Goal: Information Seeking & Learning: Learn about a topic

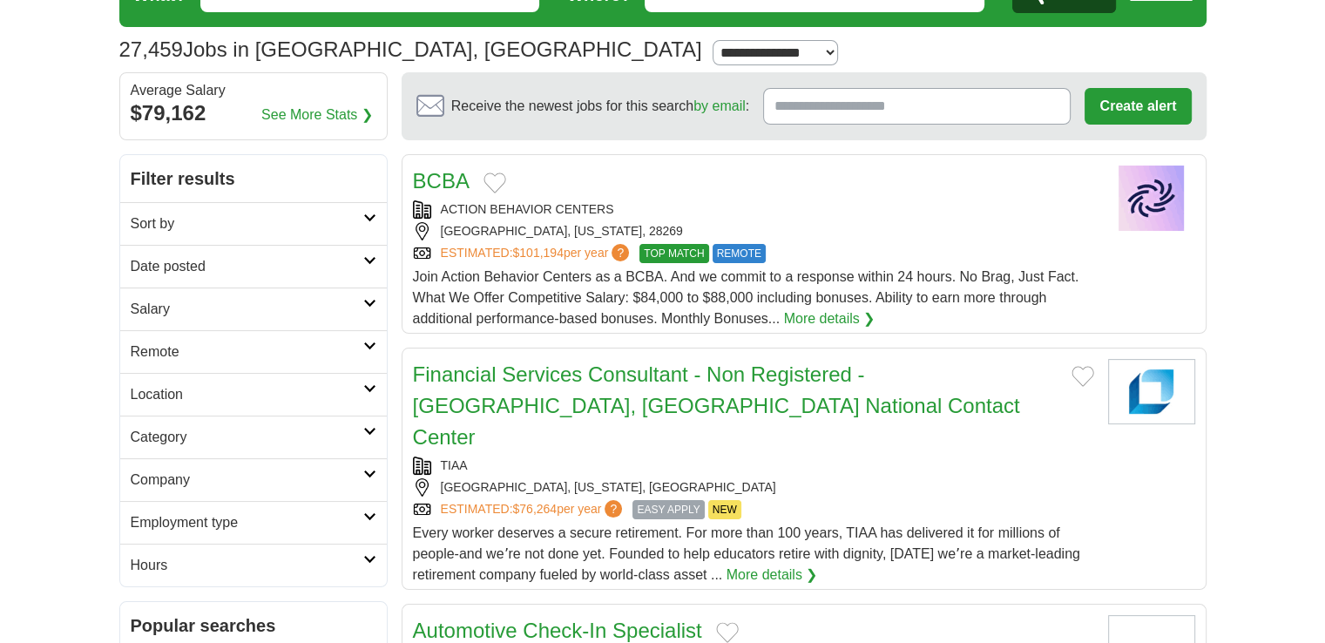
scroll to position [94, 0]
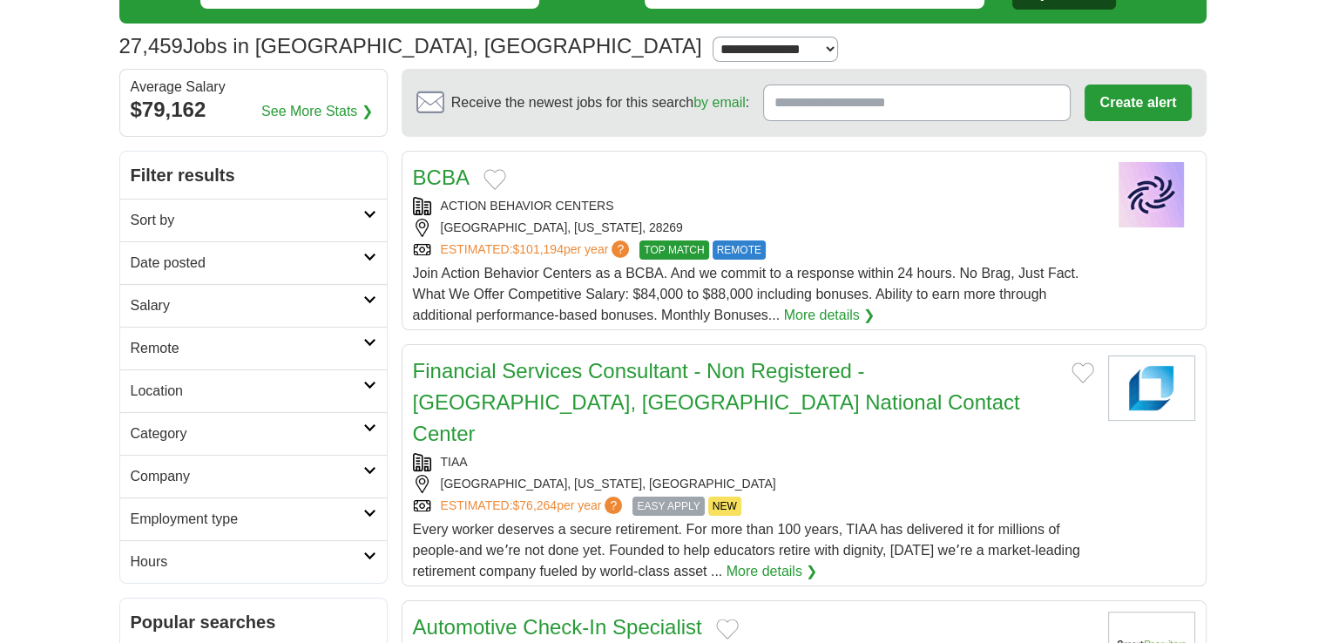
click at [355, 241] on link "Date posted" at bounding box center [253, 262] width 267 height 43
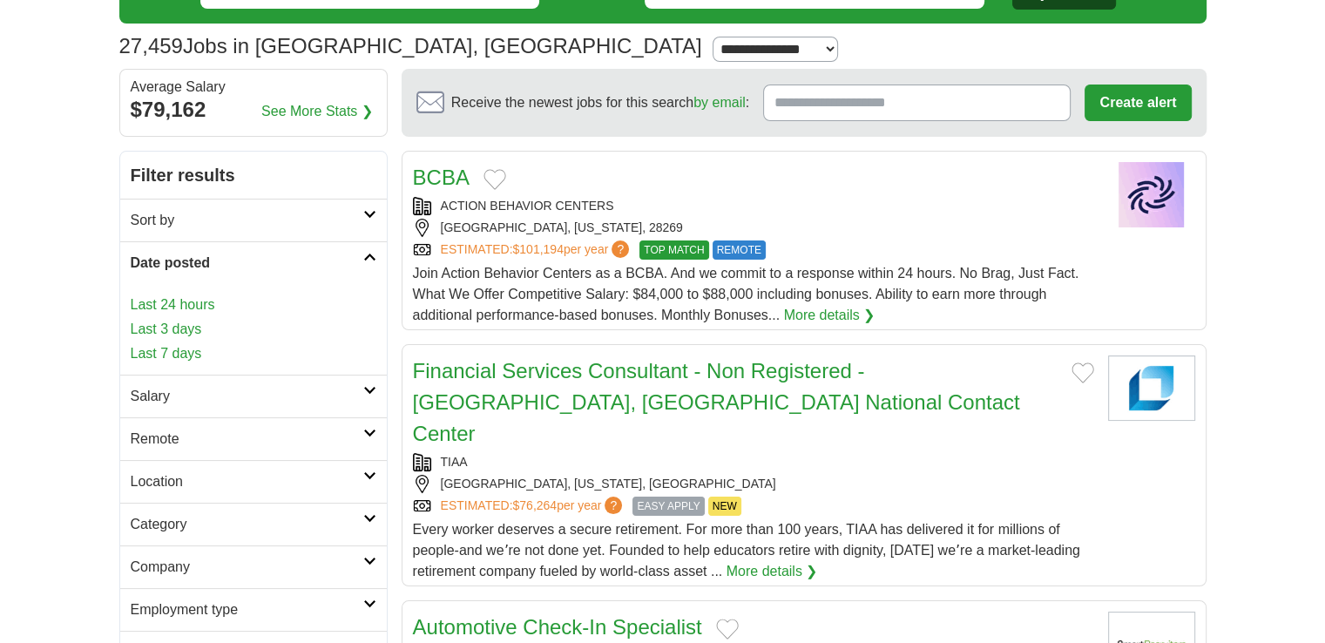
click at [173, 323] on link "Last 3 days" at bounding box center [254, 329] width 246 height 21
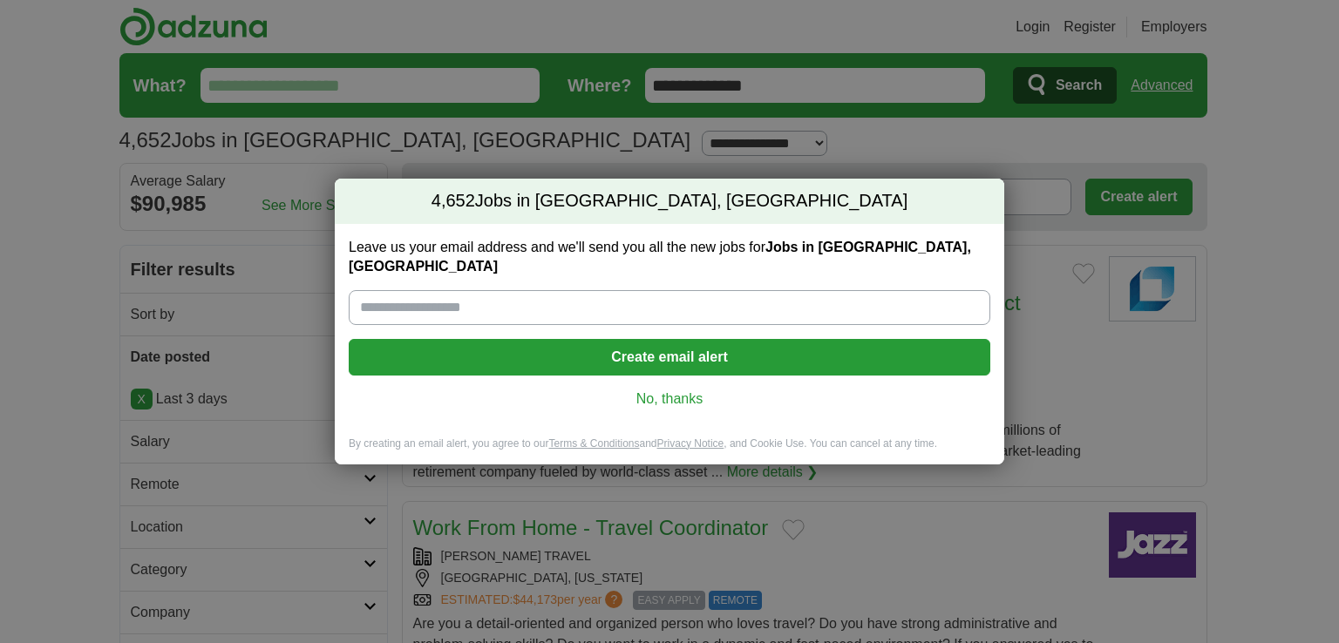
click at [655, 391] on link "No, thanks" at bounding box center [670, 399] width 614 height 19
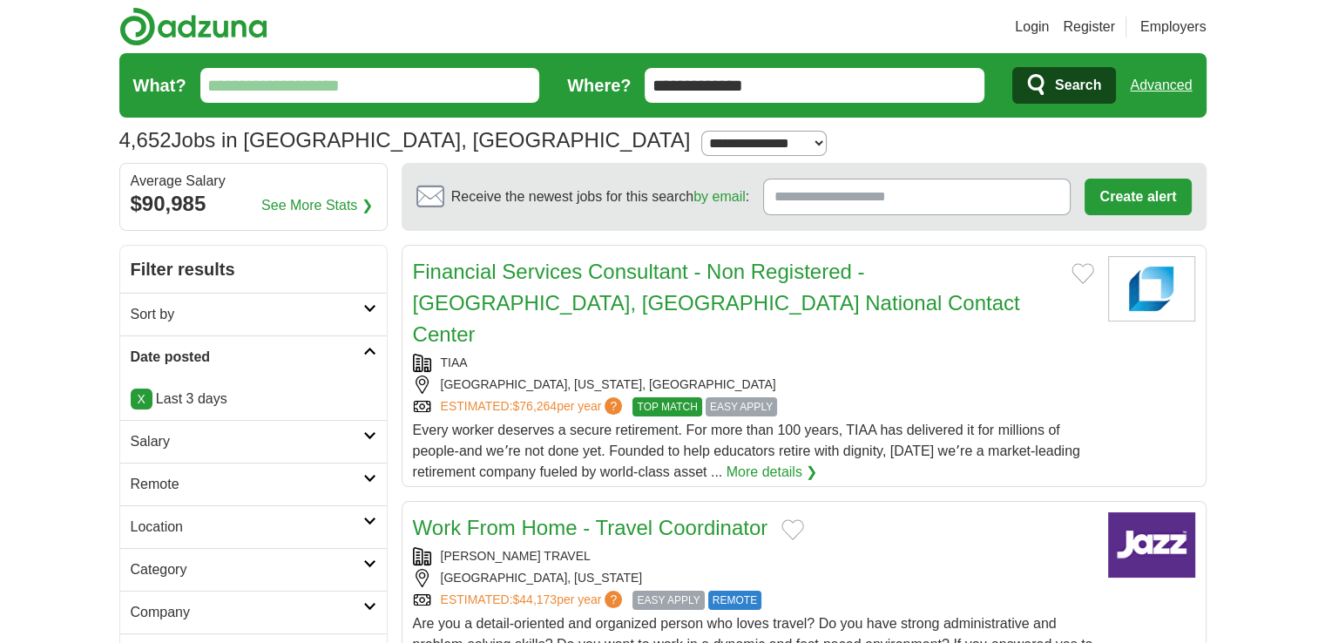
click at [376, 566] on link "Category" at bounding box center [253, 569] width 267 height 43
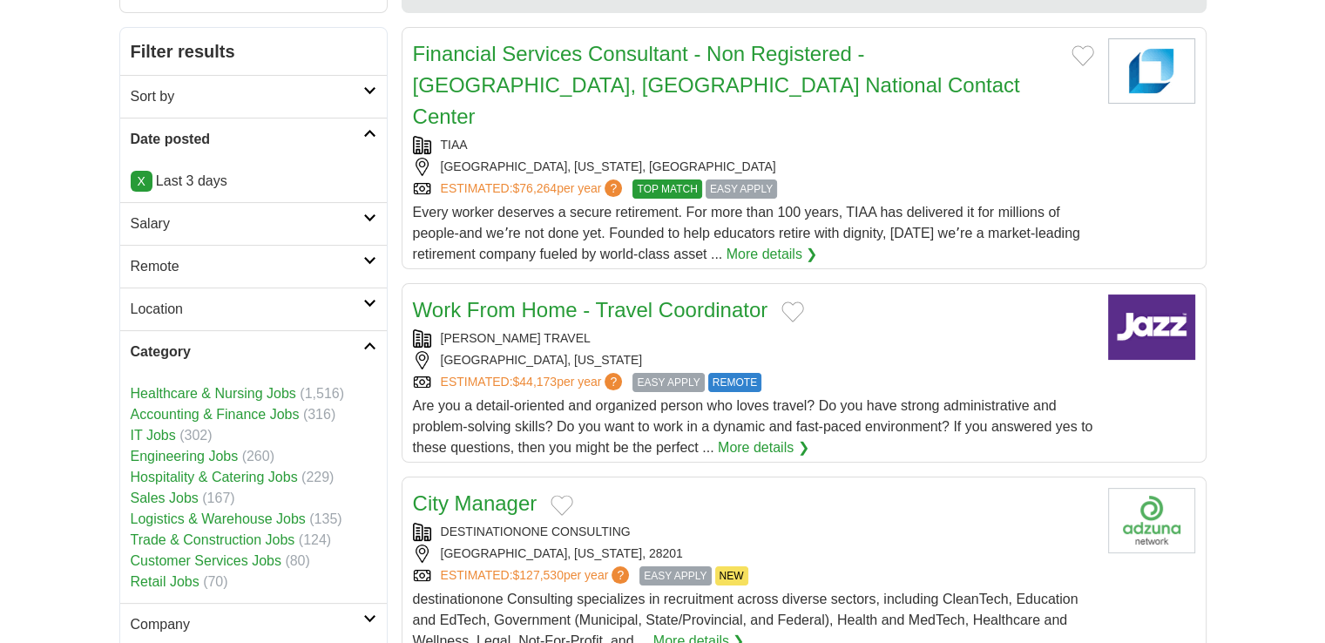
scroll to position [244, 0]
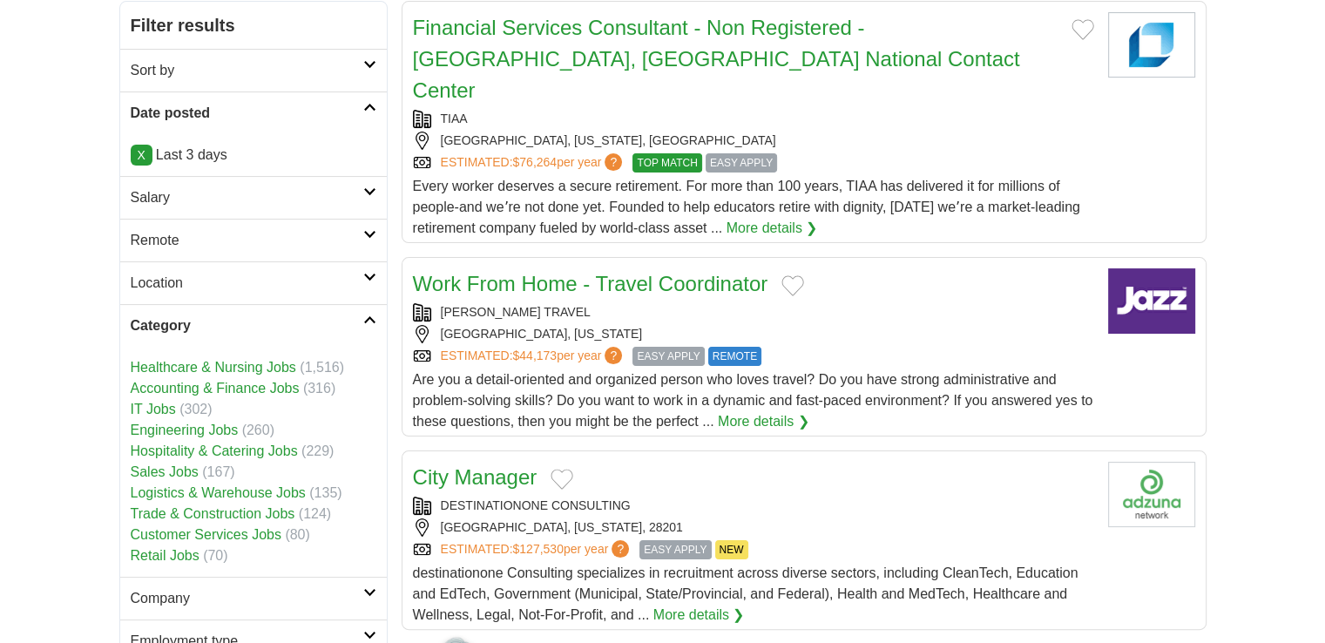
click at [166, 385] on link "Accounting & Finance Jobs" at bounding box center [215, 388] width 169 height 15
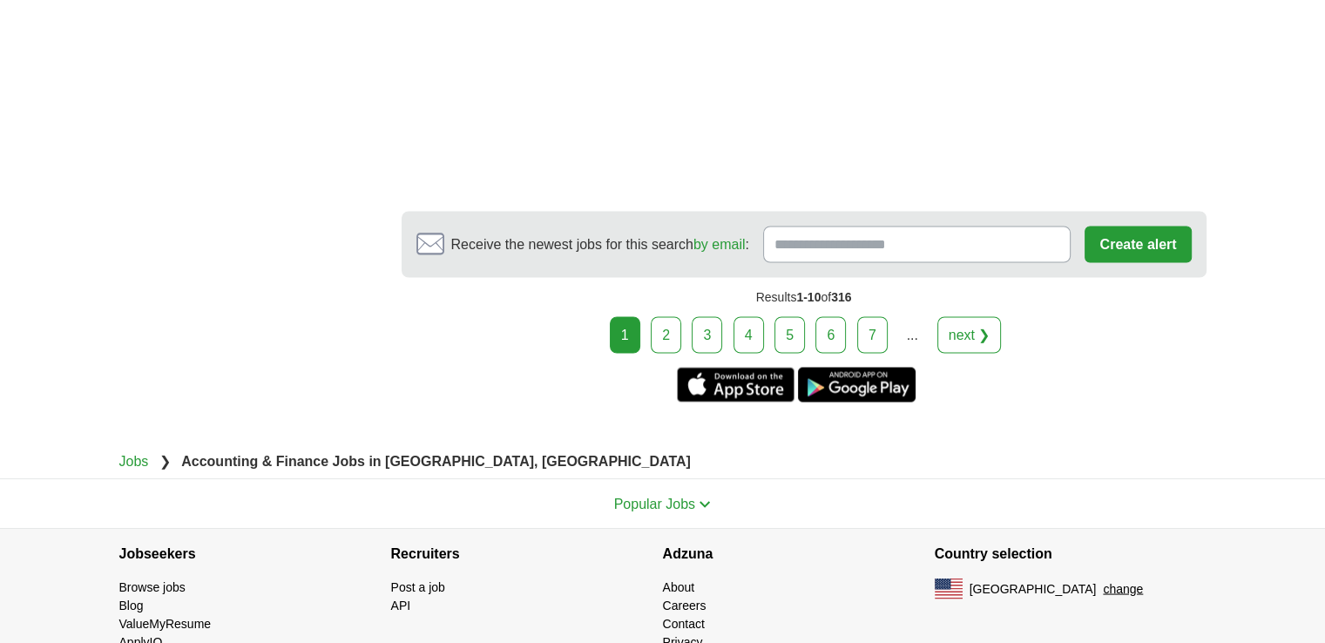
scroll to position [2954, 0]
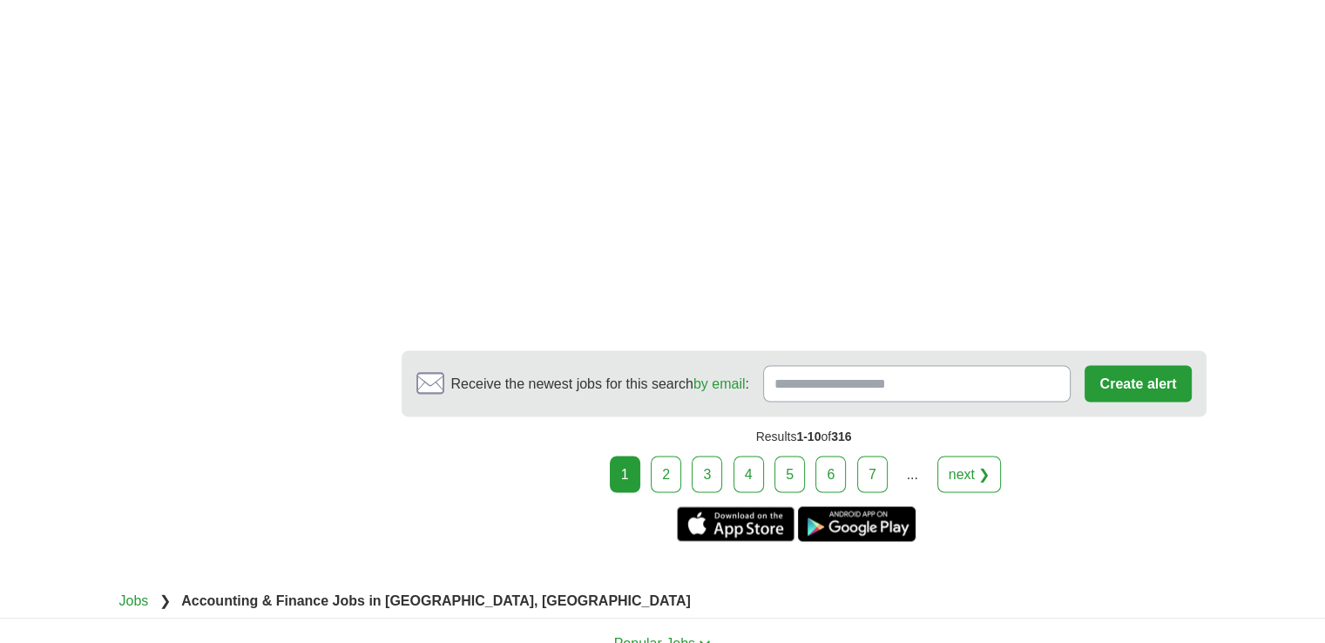
click at [672, 456] on link "2" at bounding box center [666, 474] width 31 height 37
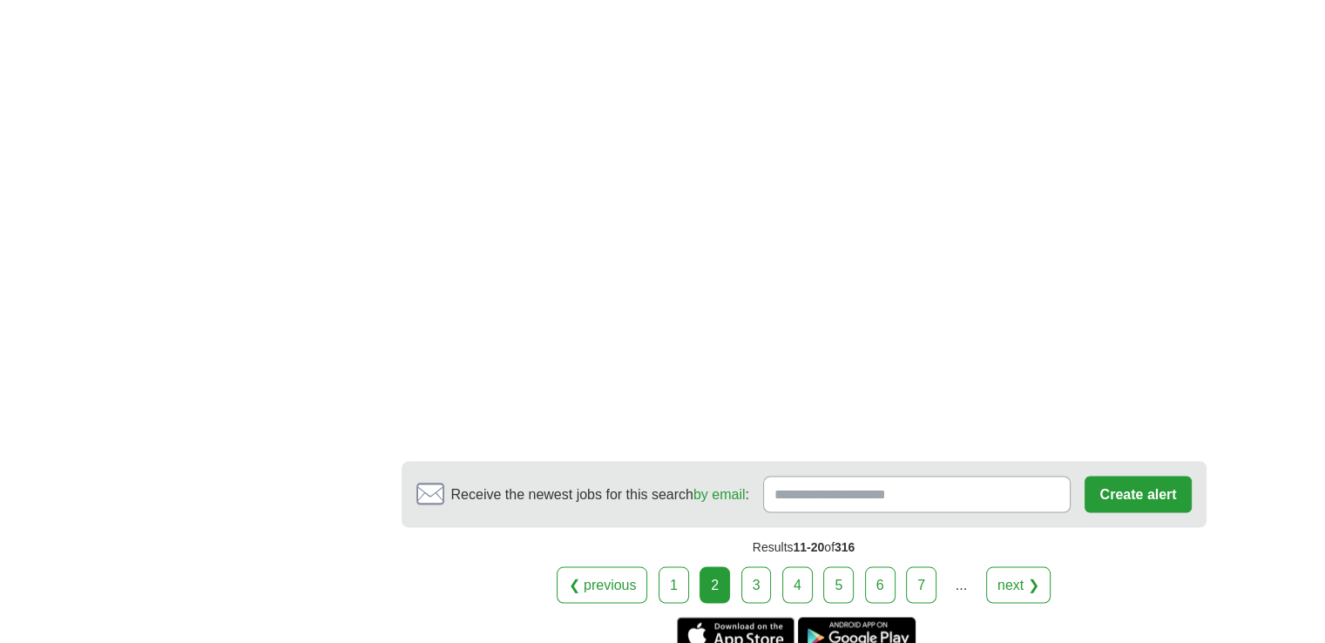
scroll to position [2963, 0]
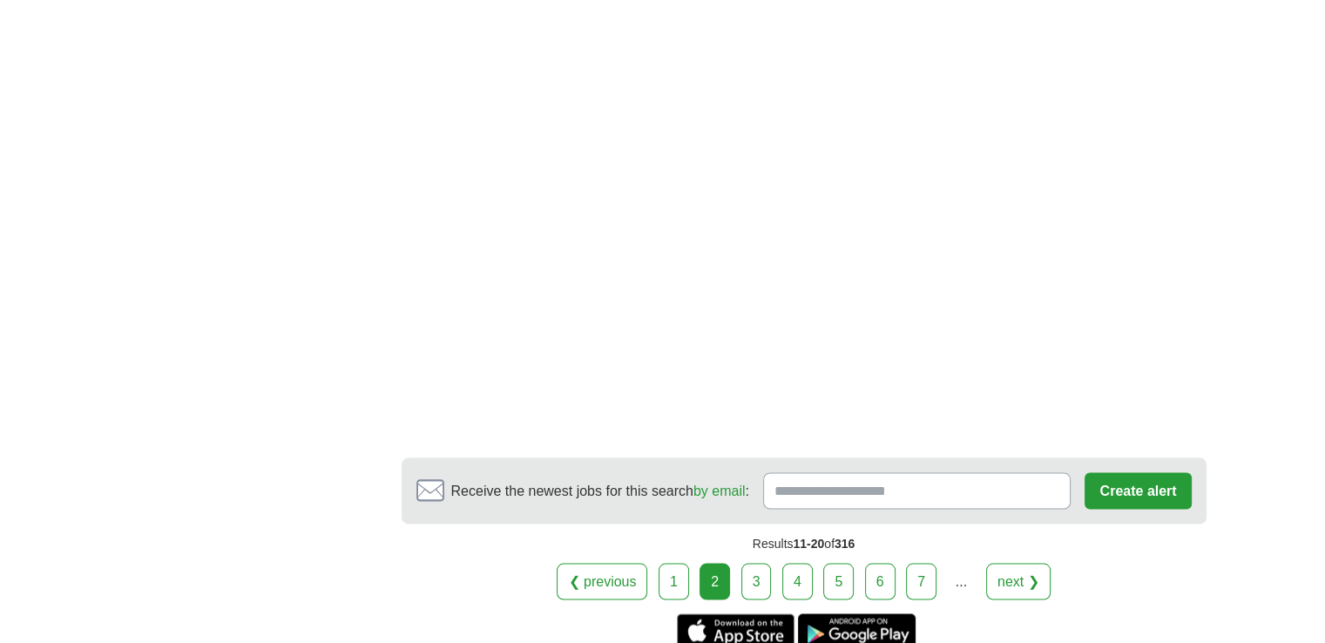
click at [751, 563] on link "3" at bounding box center [757, 581] width 31 height 37
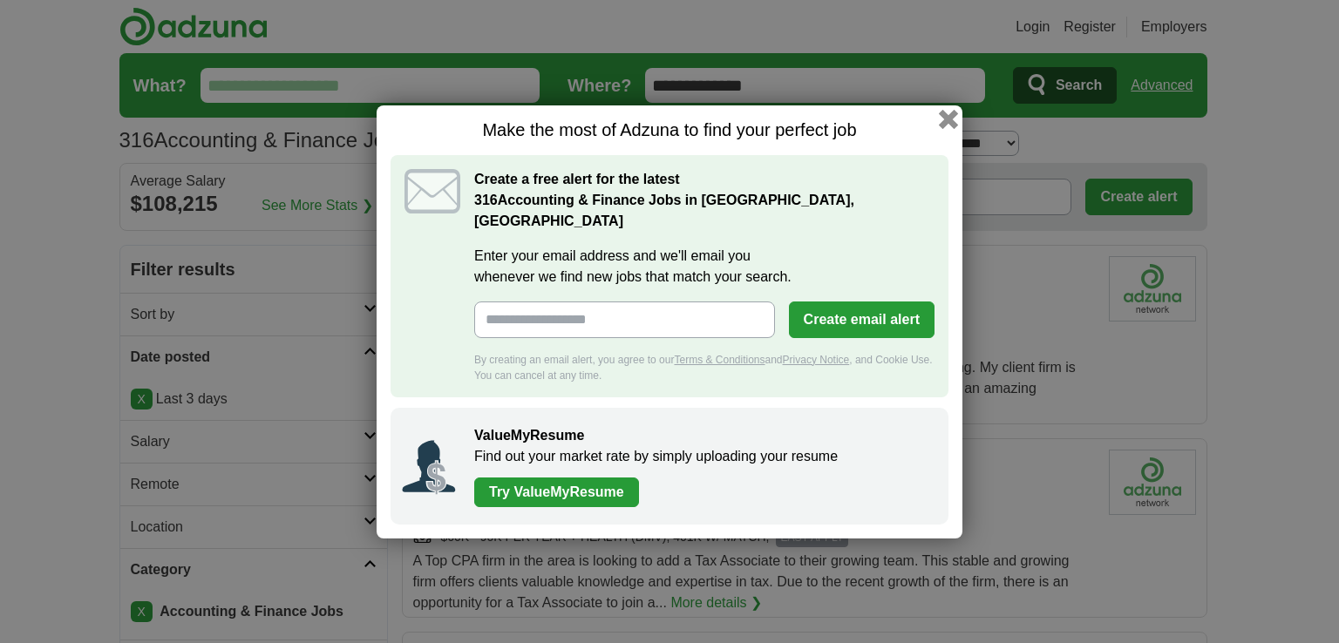
click at [949, 128] on button "button" at bounding box center [948, 118] width 19 height 19
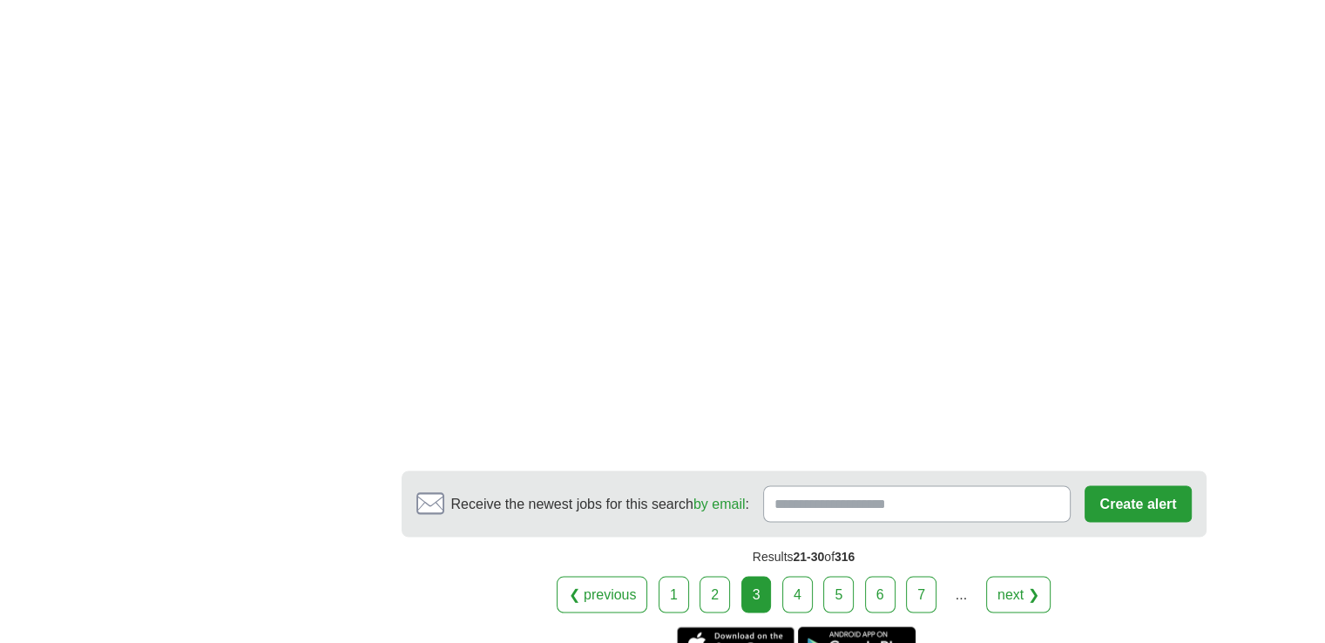
scroll to position [3183, 0]
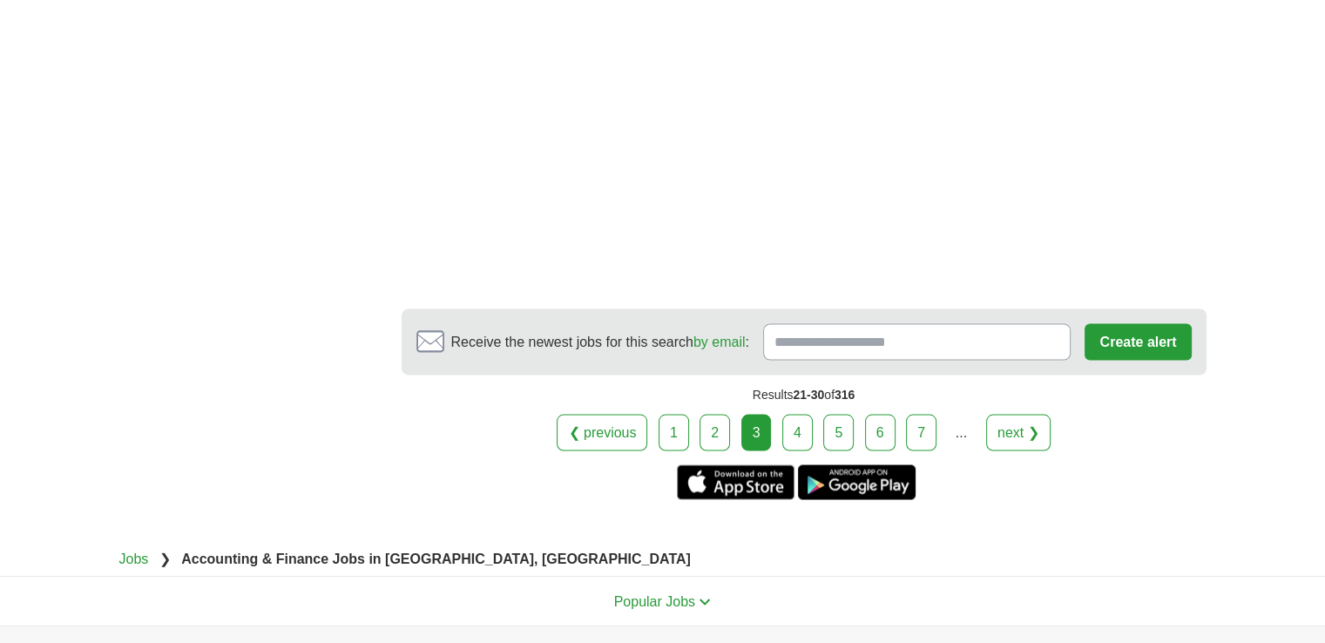
click at [797, 414] on link "4" at bounding box center [798, 432] width 31 height 37
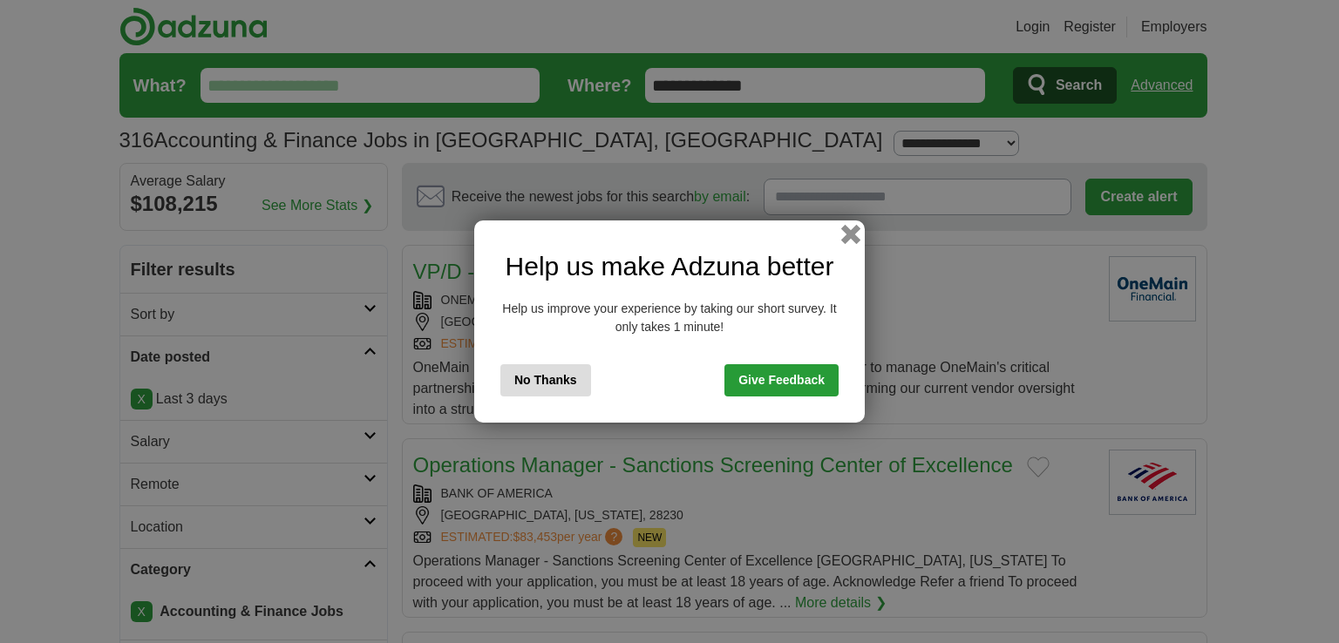
click at [850, 234] on button "button" at bounding box center [850, 234] width 19 height 19
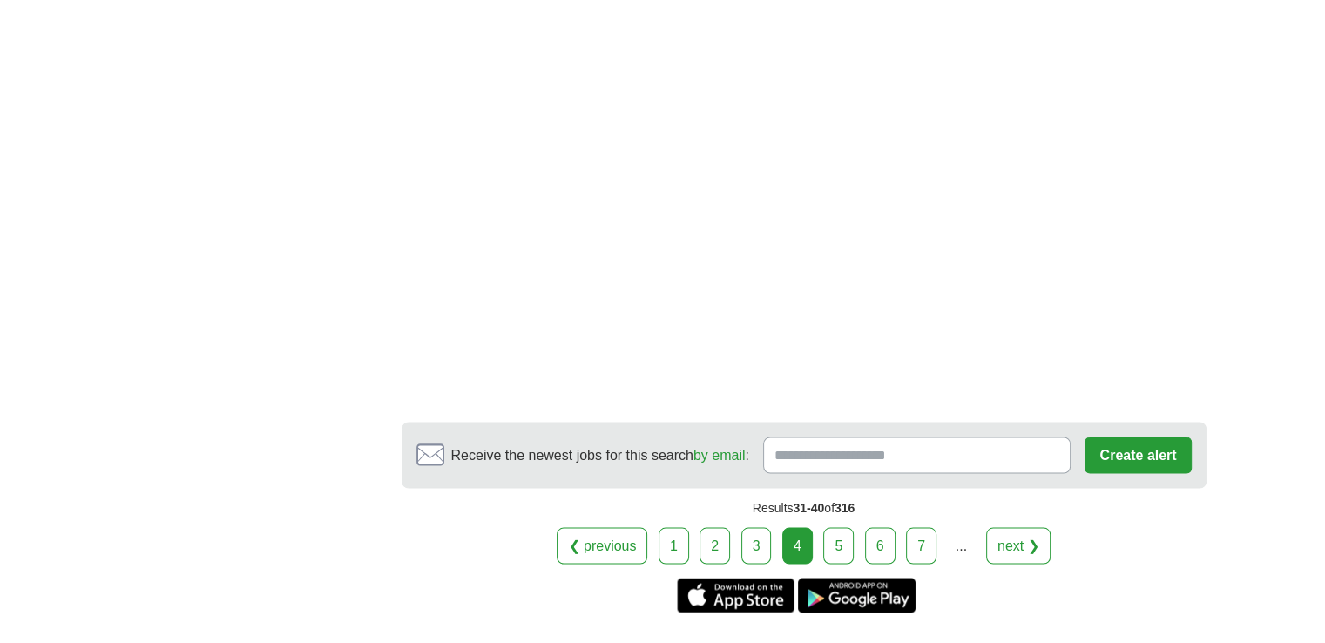
scroll to position [3053, 0]
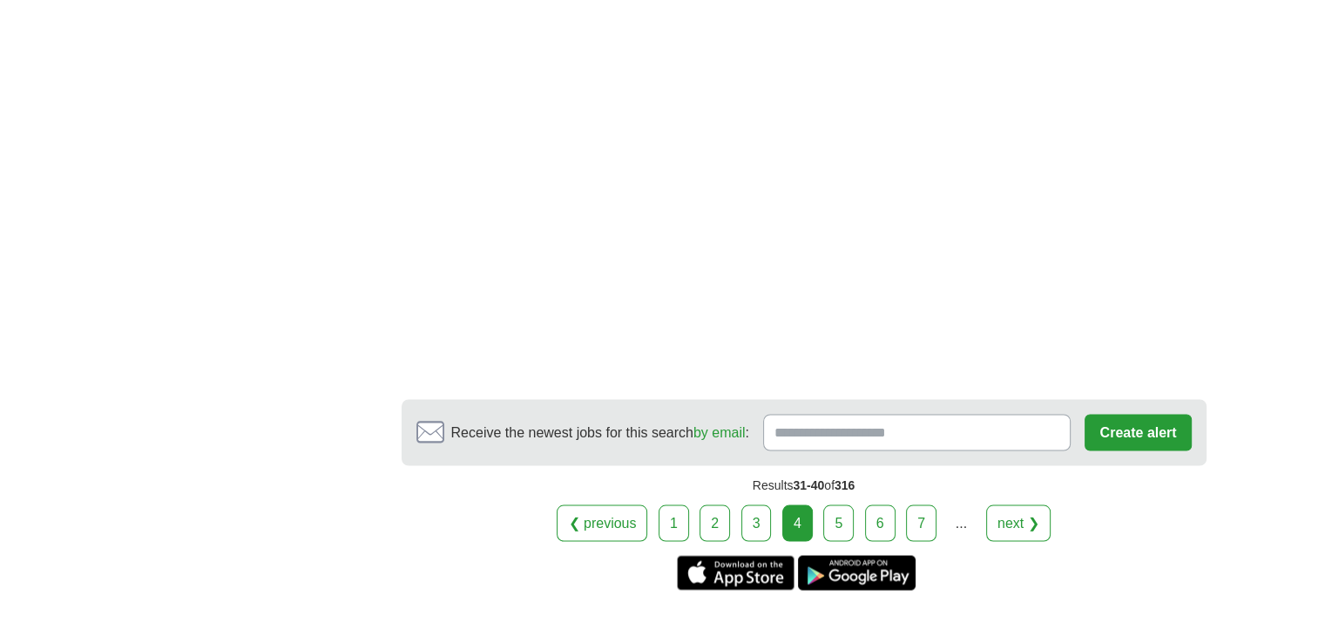
click at [840, 505] on link "5" at bounding box center [839, 523] width 31 height 37
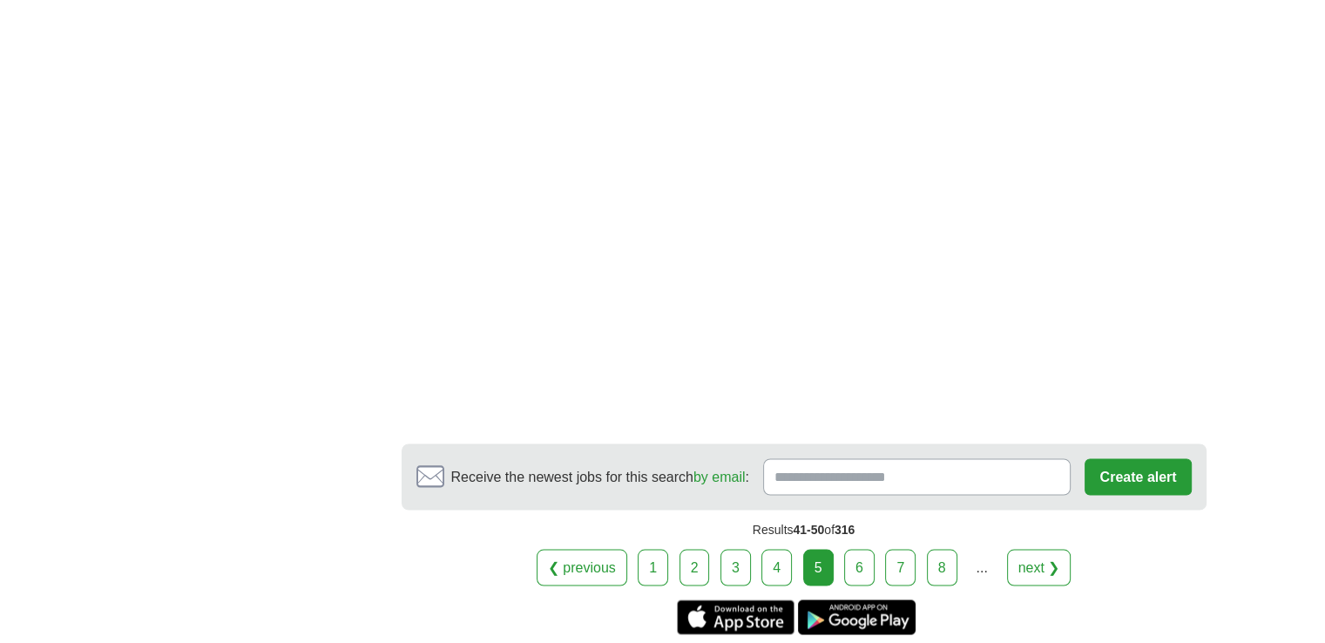
scroll to position [3022, 0]
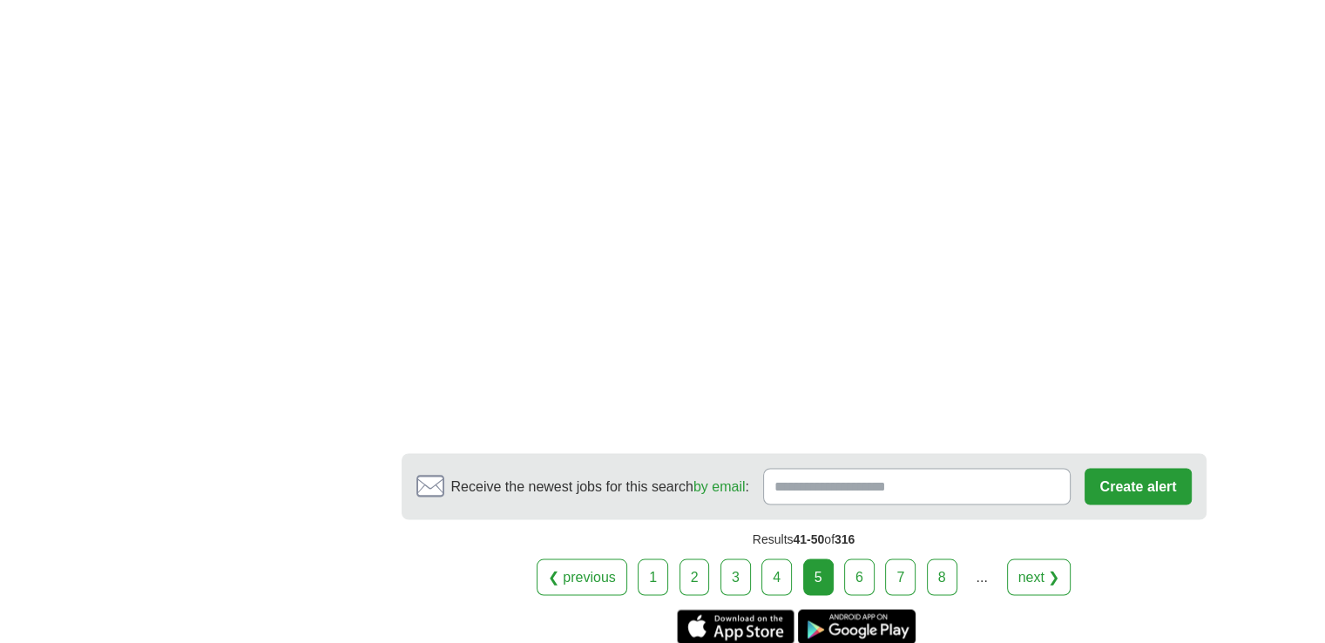
click at [864, 559] on link "6" at bounding box center [859, 577] width 31 height 37
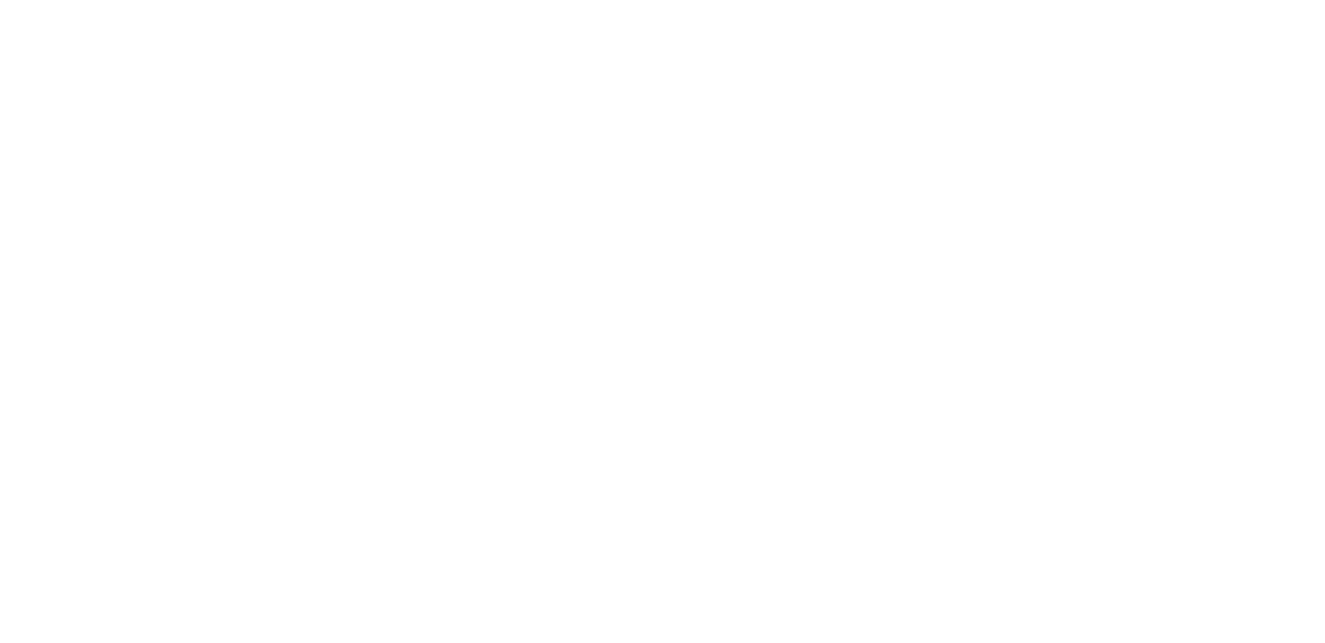
scroll to position [3142, 0]
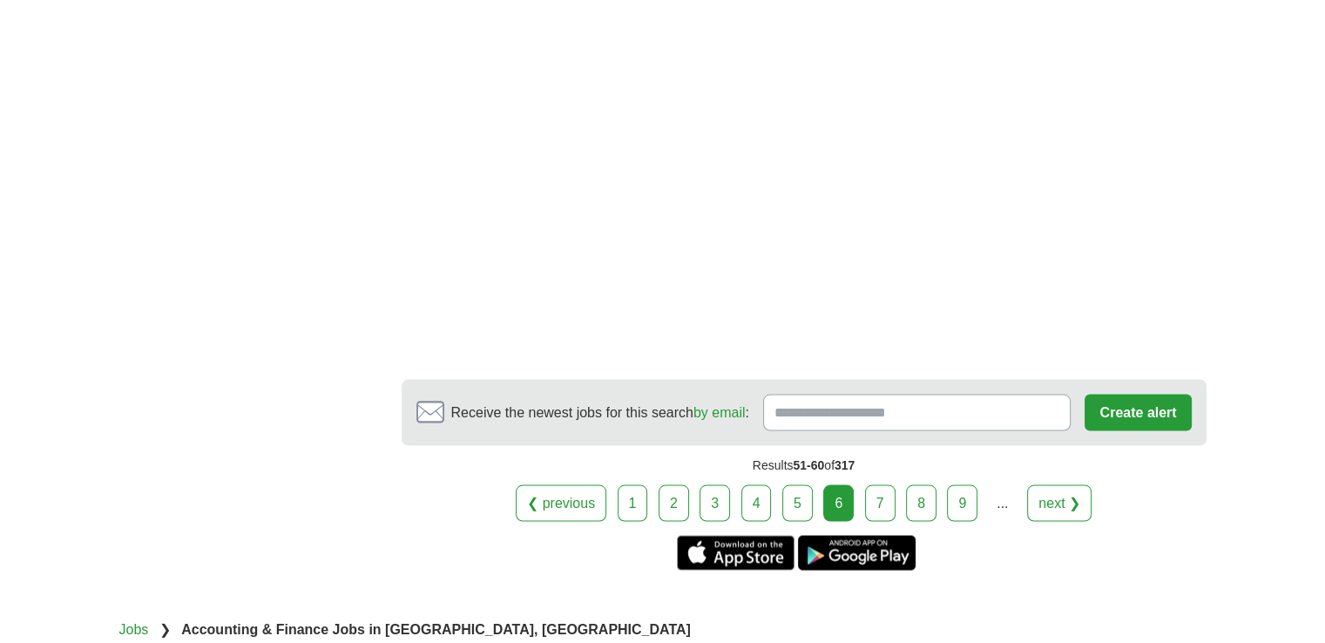
click at [882, 490] on link "7" at bounding box center [880, 503] width 31 height 37
